Goal: Navigation & Orientation: Find specific page/section

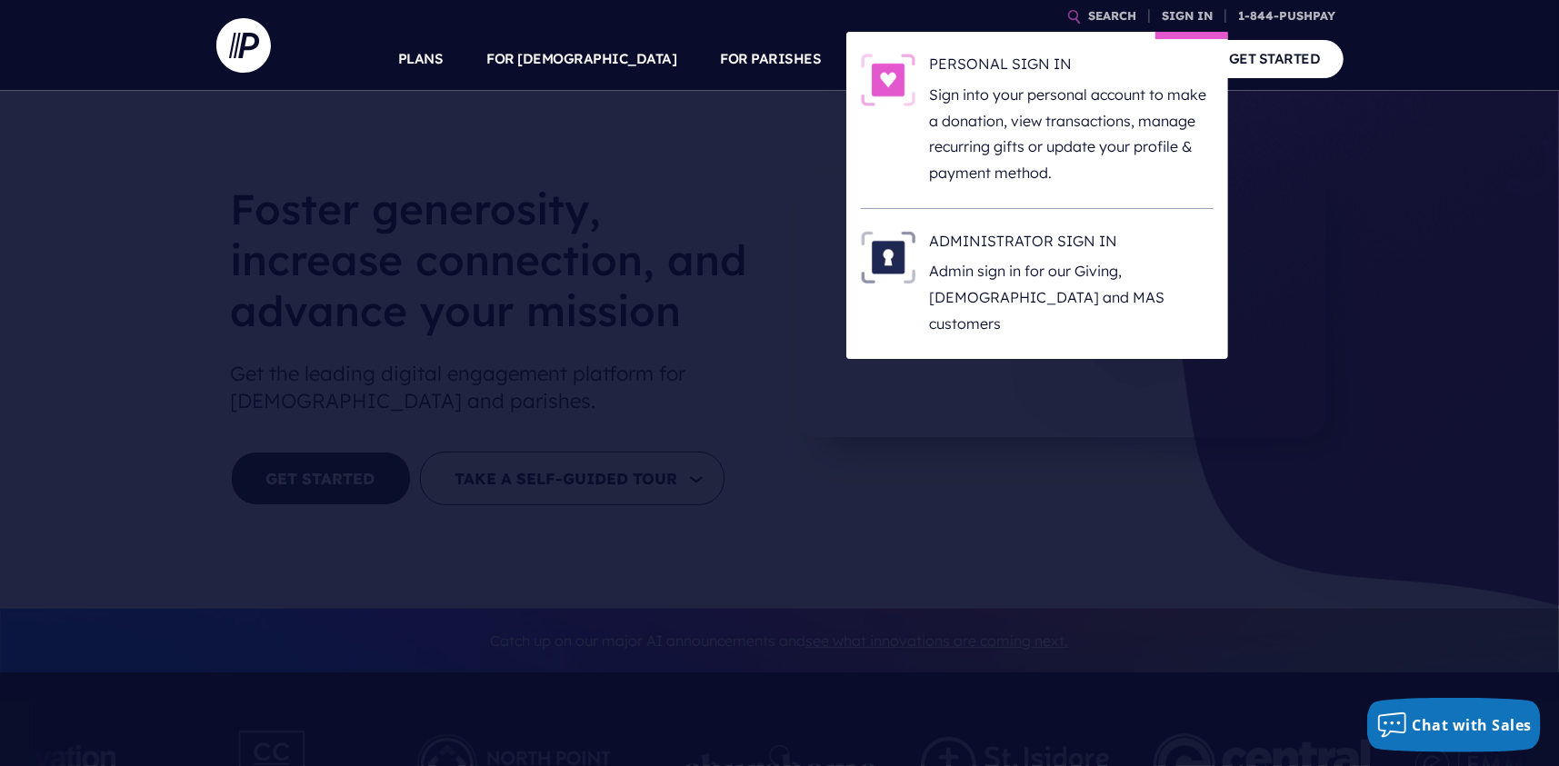
click at [1013, 228] on li "ADMINISTRATOR SIGN IN Admin sign in for our Giving, [DEMOGRAPHIC_DATA] and MAS …" at bounding box center [1037, 284] width 353 height 150
click at [1051, 240] on h6 "ADMINISTRATOR SIGN IN" at bounding box center [1072, 244] width 284 height 27
click at [1007, 240] on h6 "ADMINISTRATOR SIGN IN" at bounding box center [1072, 244] width 284 height 27
click at [1005, 264] on p "Admin sign in for our Giving, [DEMOGRAPHIC_DATA] and MAS customers" at bounding box center [1072, 297] width 284 height 78
click at [1039, 240] on h6 "ADMINISTRATOR SIGN IN" at bounding box center [1072, 244] width 284 height 27
